Goal: Task Accomplishment & Management: Manage account settings

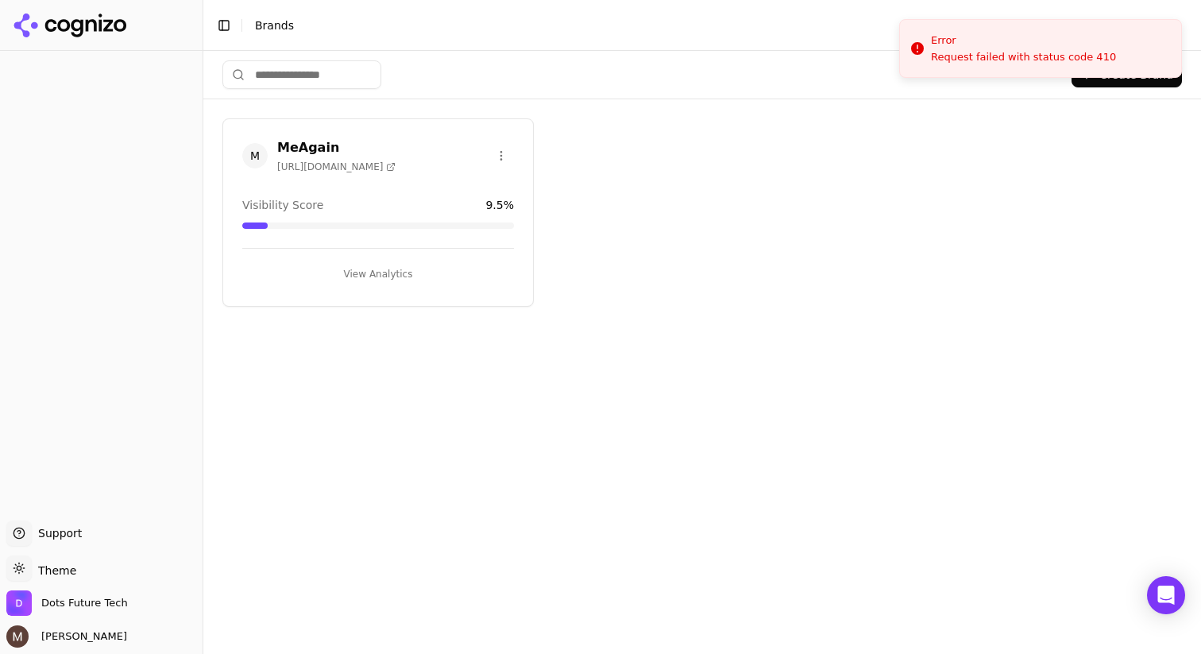
click at [308, 148] on h3 "MeAgain" at bounding box center [336, 147] width 118 height 19
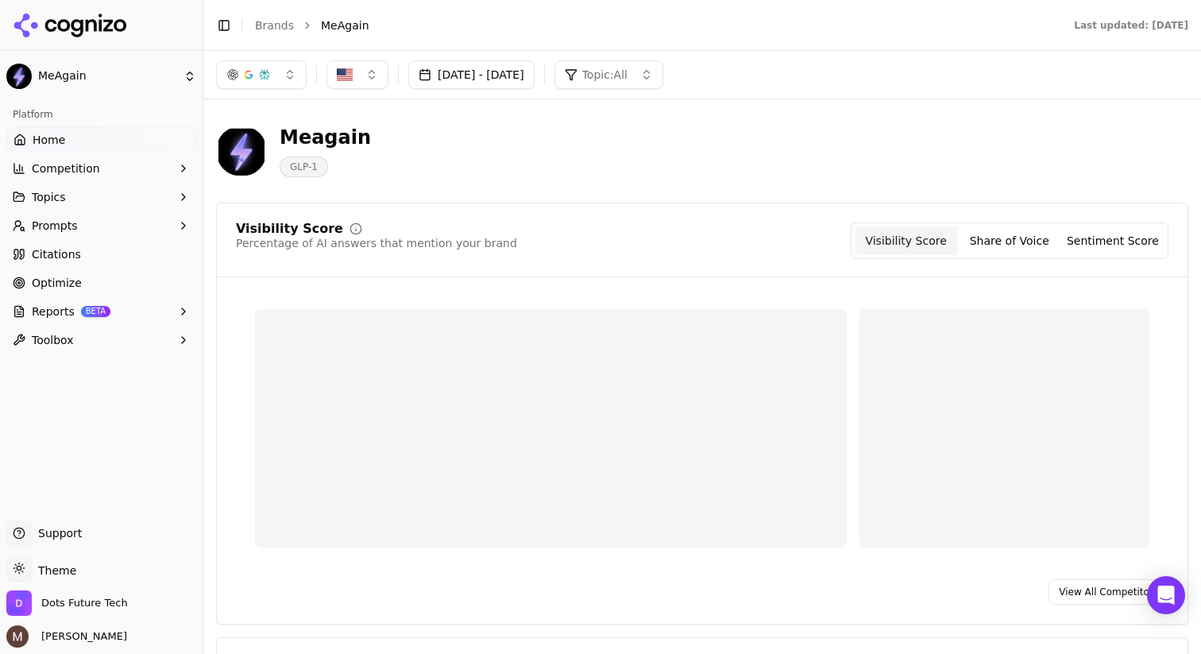
click at [534, 71] on button "[DATE] - [DATE]" at bounding box center [471, 74] width 126 height 29
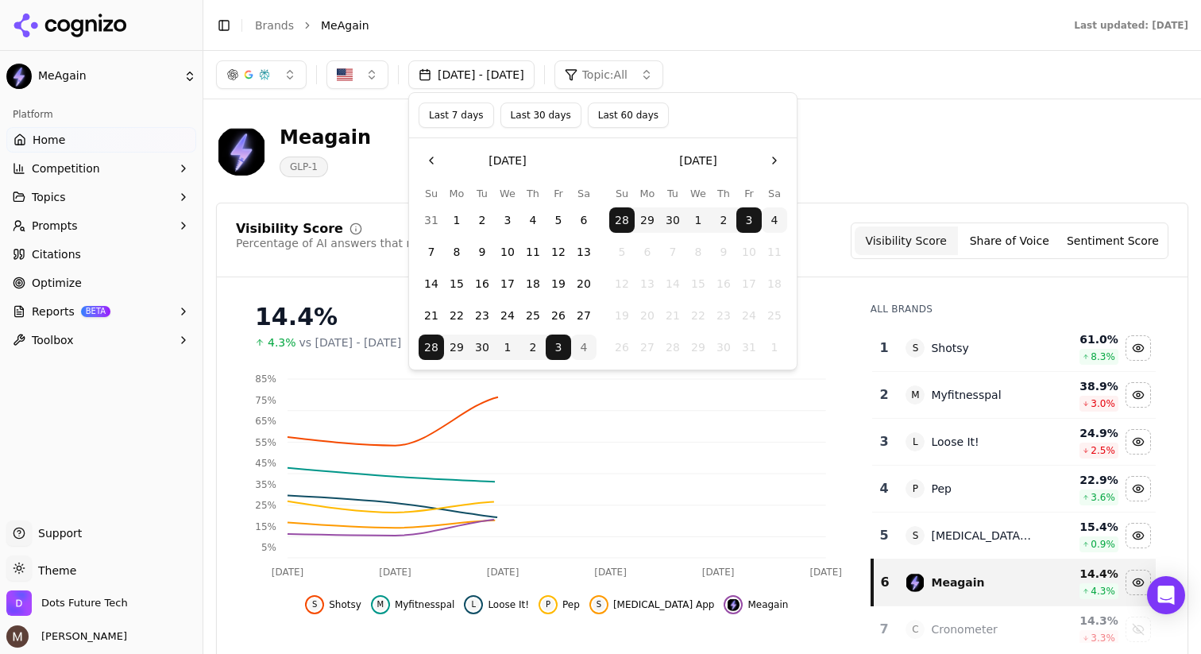
click at [584, 341] on button "4" at bounding box center [583, 346] width 25 height 25
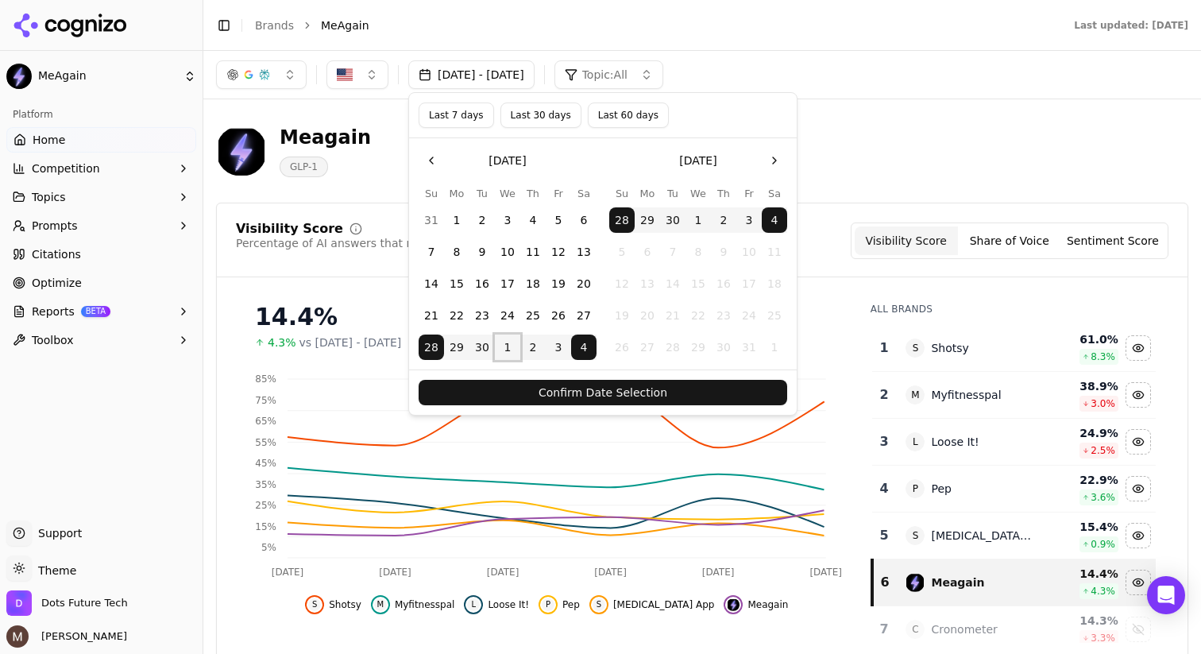
click at [508, 343] on button "1" at bounding box center [507, 346] width 25 height 25
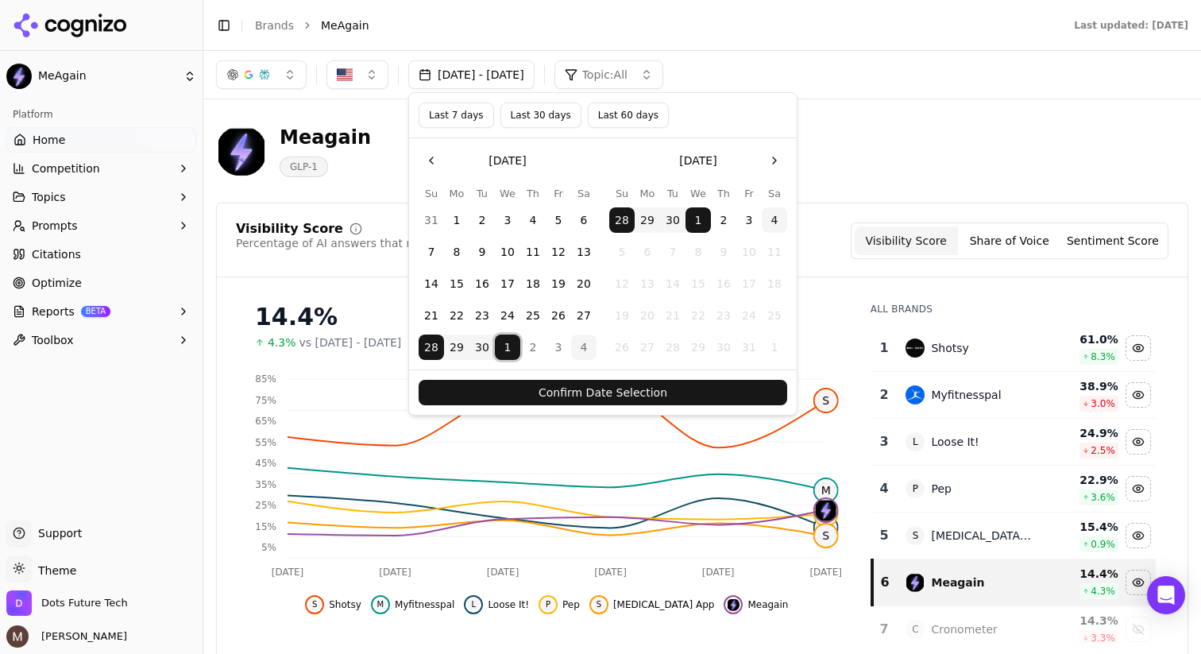
click at [510, 353] on button "1" at bounding box center [507, 346] width 25 height 25
click at [587, 346] on button "4" at bounding box center [583, 346] width 25 height 25
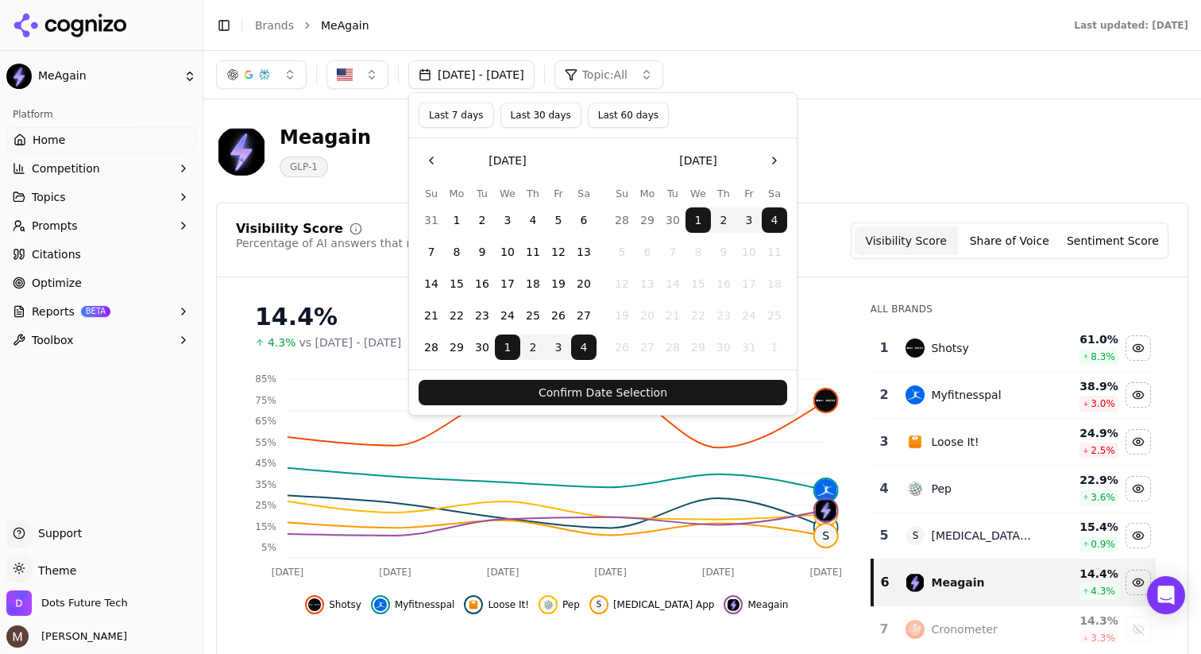
click at [596, 390] on button "Confirm Date Selection" at bounding box center [602, 392] width 368 height 25
